Goal: Navigation & Orientation: Find specific page/section

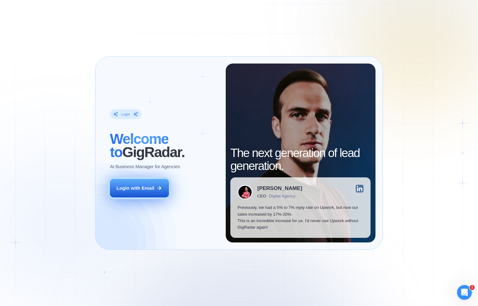
click at [147, 188] on div "Login with Email" at bounding box center [135, 188] width 38 height 6
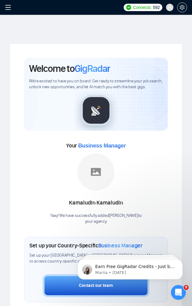
click at [7, 9] on icon "menu" at bounding box center [8, 7] width 6 height 6
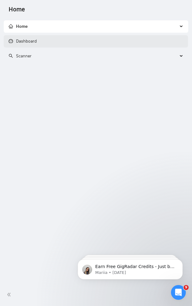
click at [31, 41] on link "Dashboard" at bounding box center [23, 41] width 28 height 5
